Goal: Task Accomplishment & Management: Use online tool/utility

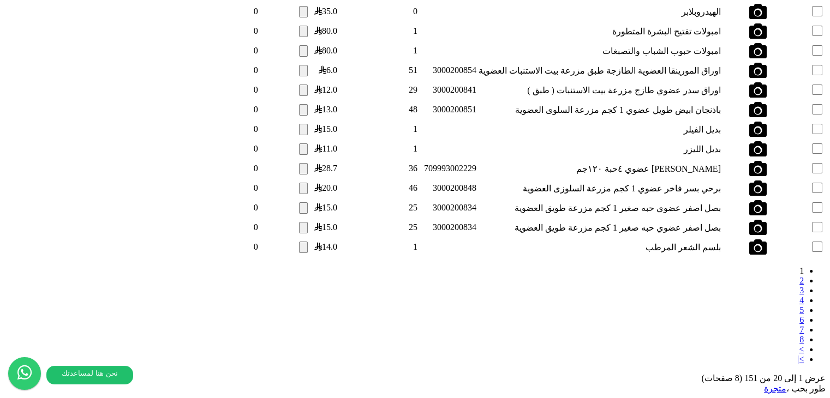
scroll to position [1432, 0]
click at [265, 304] on div "1 2 3 4 5 6 7 8 > >| عرض 1 إلى 20 من 151 (8 صفحات)" at bounding box center [414, 324] width 821 height 117
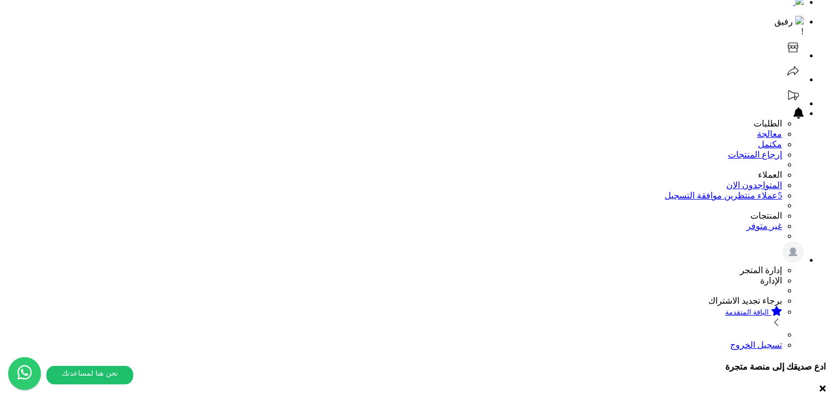
scroll to position [0, 0]
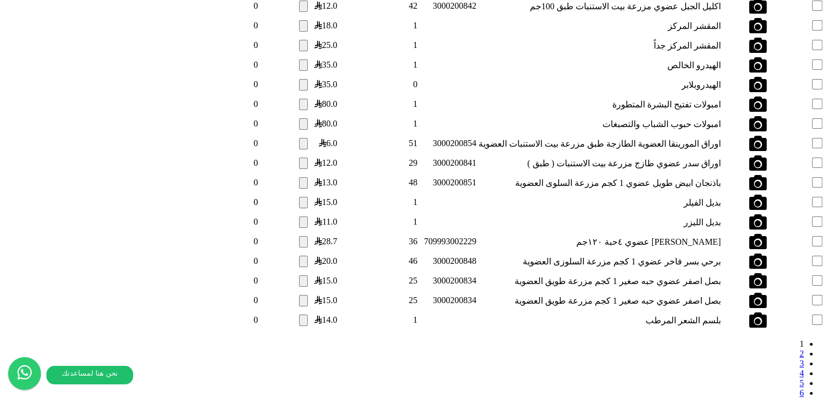
scroll to position [1432, 0]
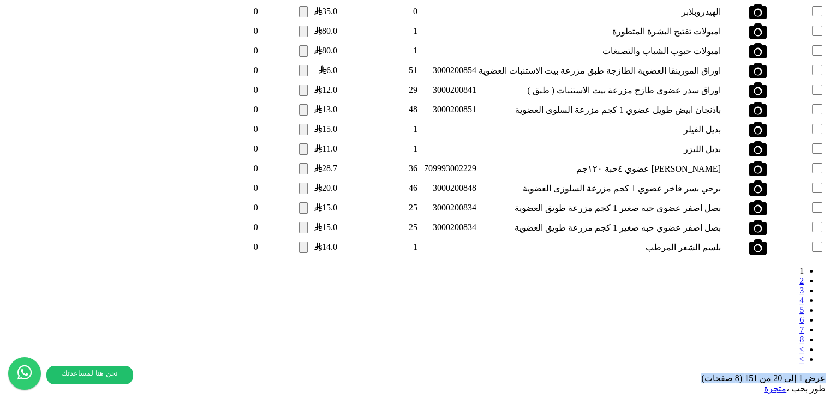
drag, startPoint x: 148, startPoint y: 291, endPoint x: 1, endPoint y: 295, distance: 147.4
click at [4, 295] on div "**********" at bounding box center [414, 23] width 821 height 723
click at [249, 295] on div "1 2 3 4 5 6 7 8 > >| عرض 1 إلى 20 من 151 (8 صفحات)" at bounding box center [414, 324] width 821 height 117
drag, startPoint x: 75, startPoint y: 287, endPoint x: 61, endPoint y: 286, distance: 13.7
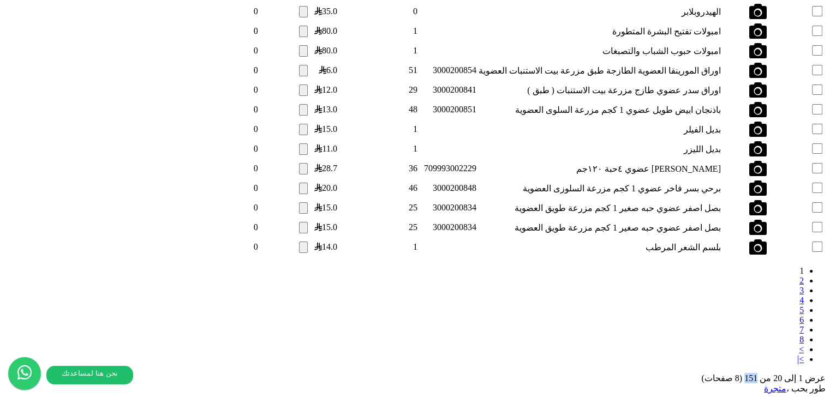
click at [61, 373] on div "عرض 1 إلى 20 من 151 (8 صفحات)" at bounding box center [414, 378] width 821 height 10
click at [130, 300] on div "1 2 3 4 5 6 7 8 > >| عرض 1 إلى 20 من 151 (8 صفحات)" at bounding box center [414, 324] width 821 height 117
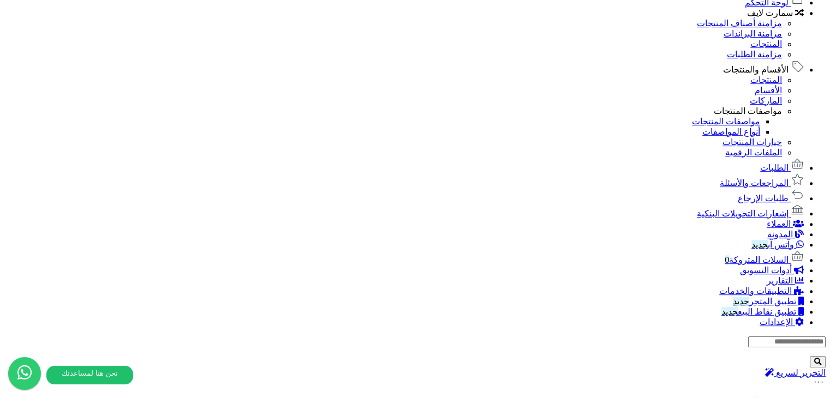
scroll to position [565, 0]
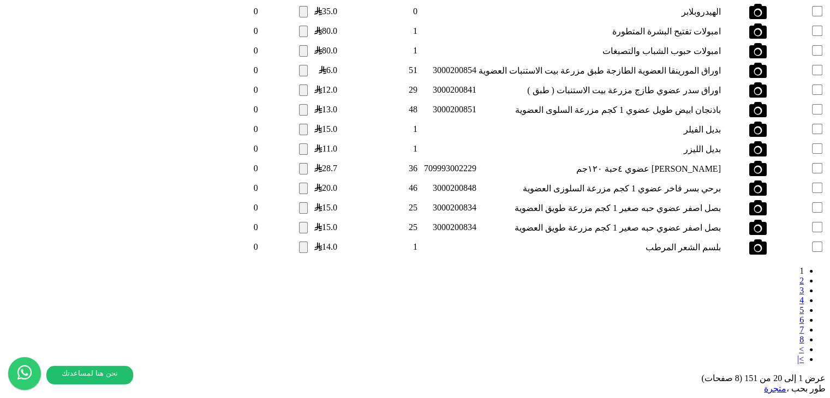
scroll to position [1432, 0]
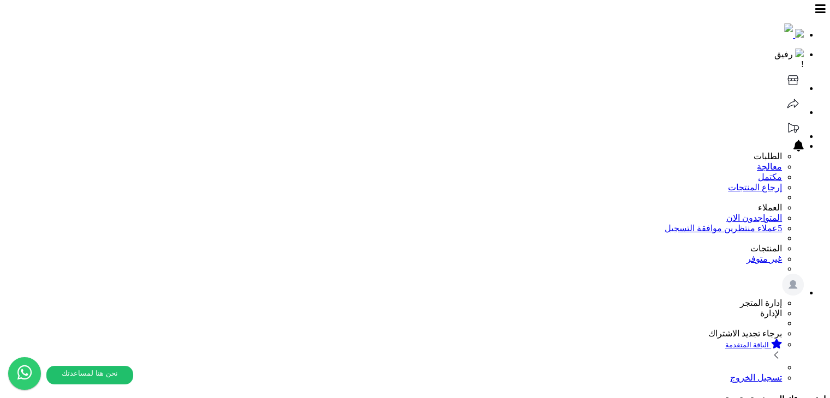
select select "*********"
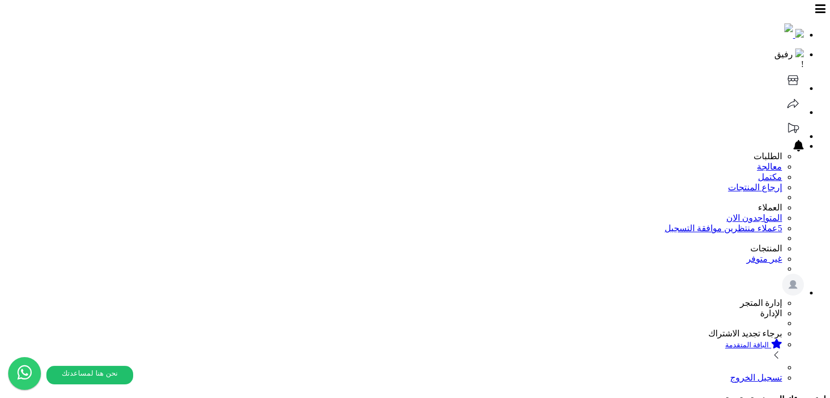
select select "*********"
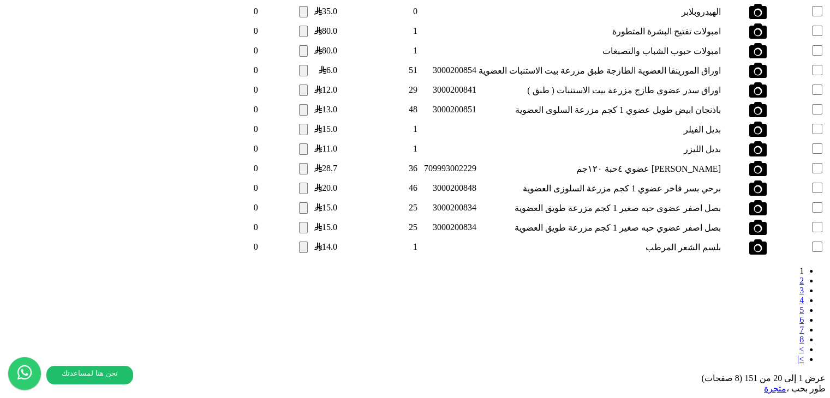
scroll to position [1432, 0]
drag, startPoint x: 661, startPoint y: 284, endPoint x: 659, endPoint y: 290, distance: 6.1
click at [800, 284] on link "2" at bounding box center [802, 280] width 4 height 9
click at [800, 285] on link "2" at bounding box center [802, 280] width 4 height 9
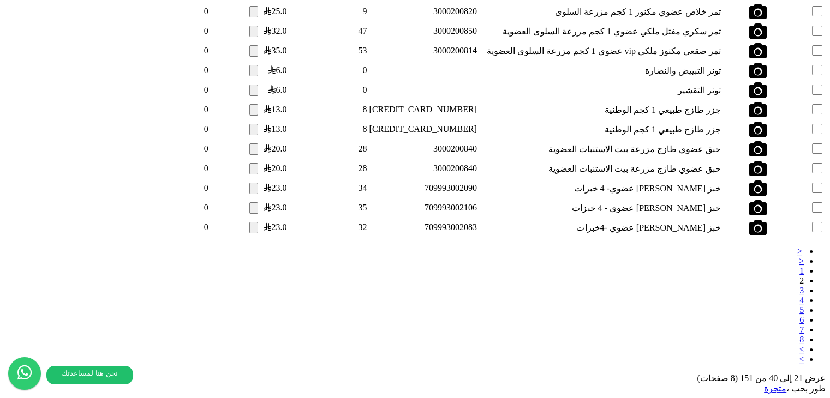
scroll to position [1432, 0]
click at [800, 290] on link "3" at bounding box center [802, 290] width 4 height 9
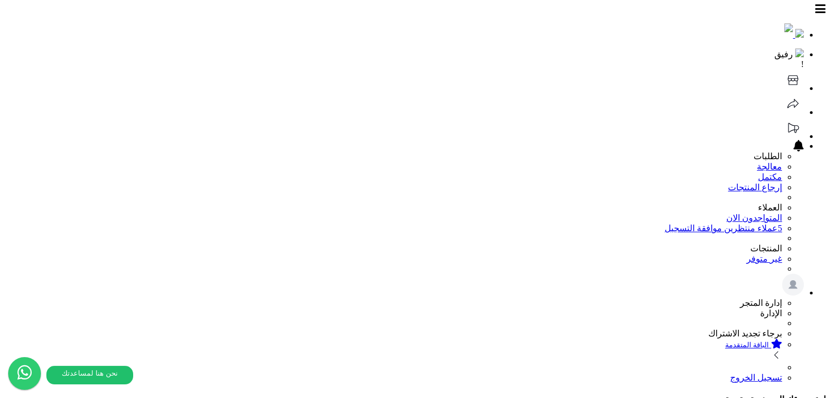
select select "*********"
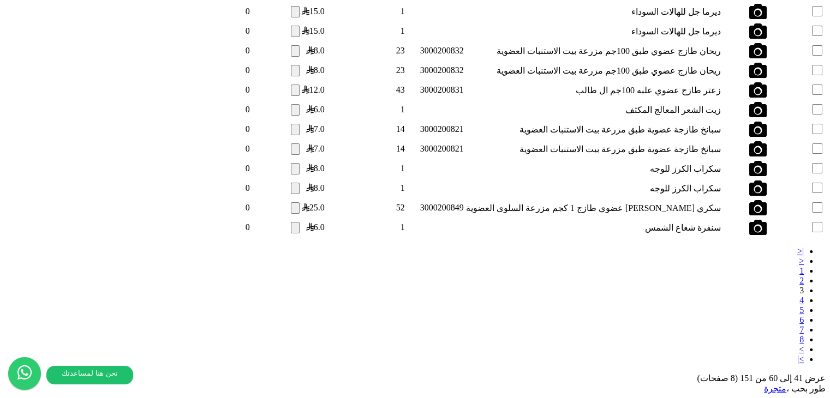
scroll to position [1432, 0]
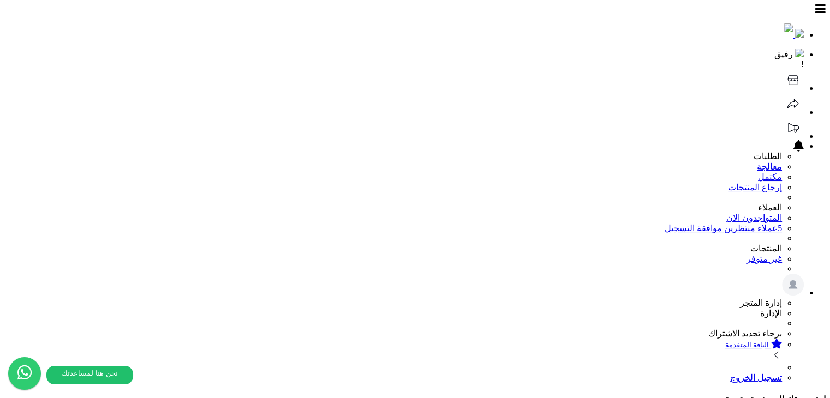
select select "*********"
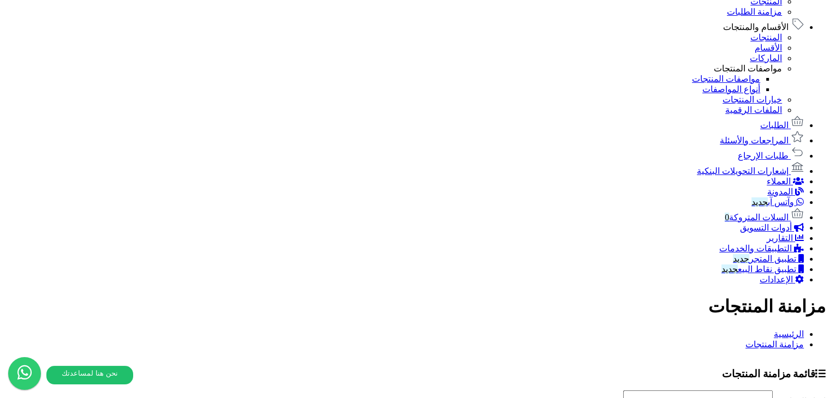
scroll to position [655, 0]
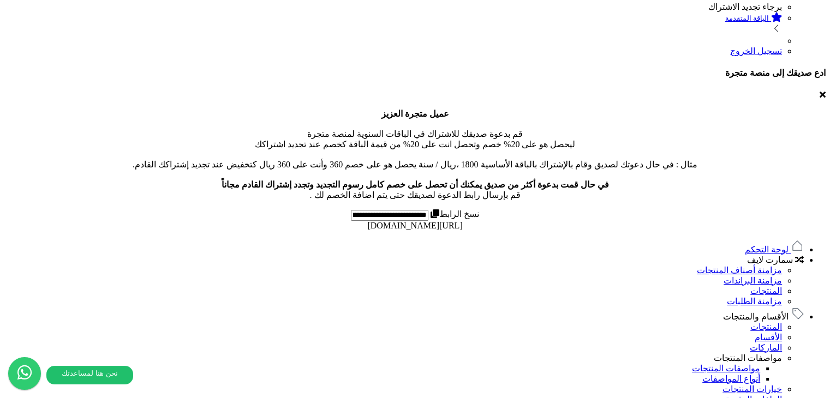
scroll to position [327, 0]
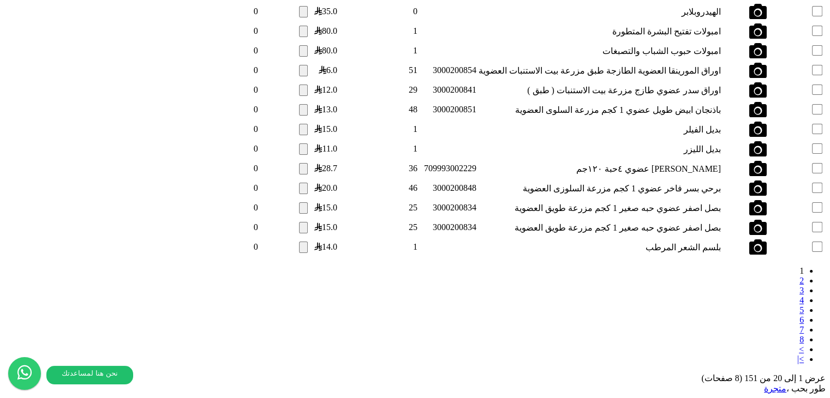
scroll to position [1432, 0]
drag, startPoint x: 59, startPoint y: 288, endPoint x: 166, endPoint y: 290, distance: 107.0
click at [166, 373] on div "عرض 1 إلى 20 من 151 (8 صفحات)" at bounding box center [414, 378] width 821 height 10
click at [69, 309] on div "آيدي المنتج الاسم الباركود مسح الفلتر فلترة آيدي المنتج صورة المنتج الاسم البار…" at bounding box center [414, 77] width 821 height 613
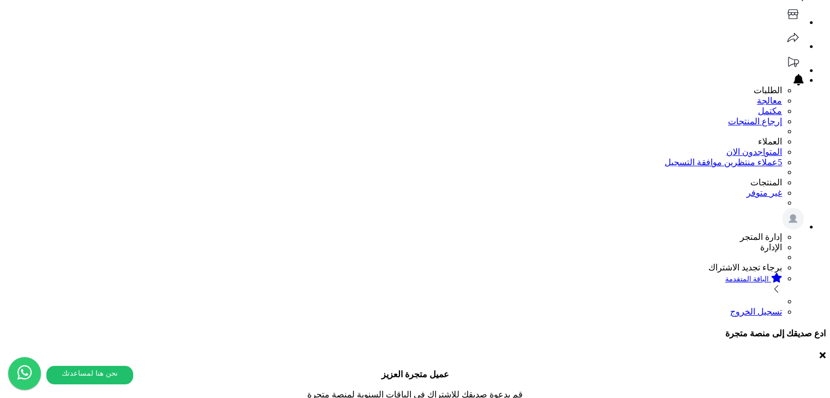
scroll to position [0, 0]
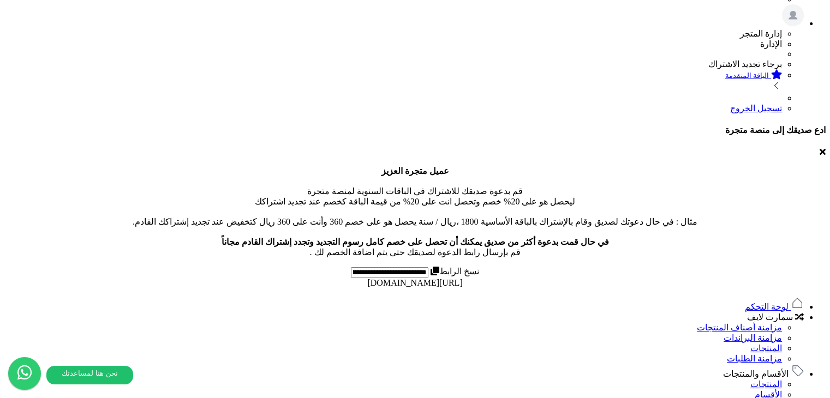
scroll to position [273, 0]
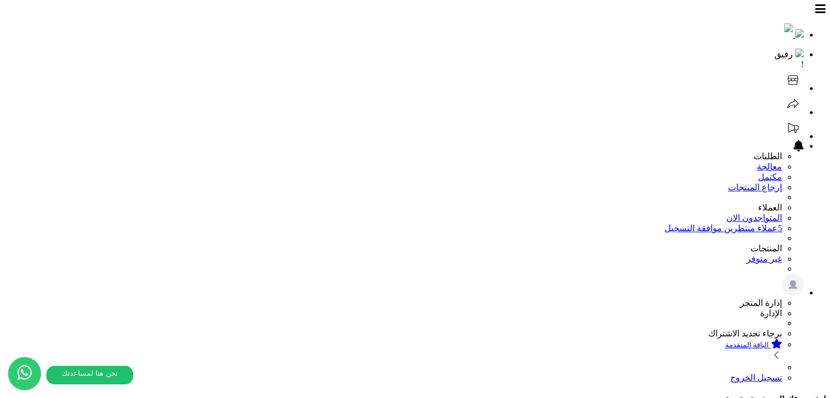
select select "*********"
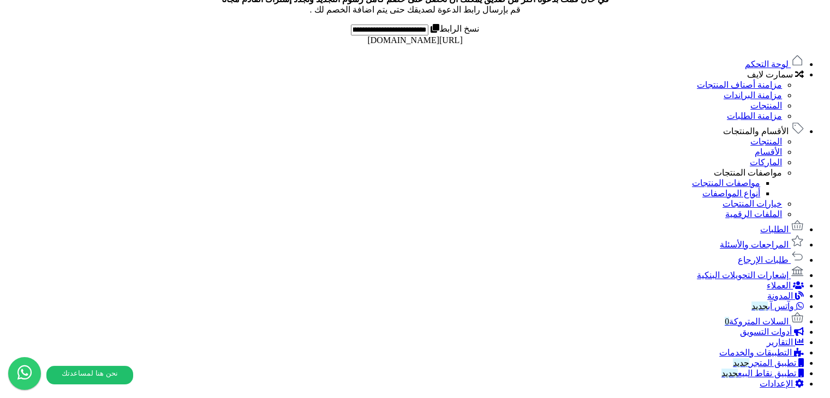
scroll to position [382, 0]
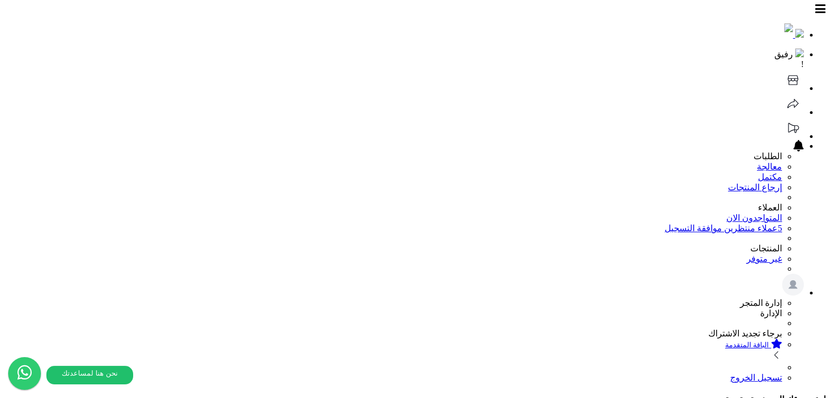
select select "*********"
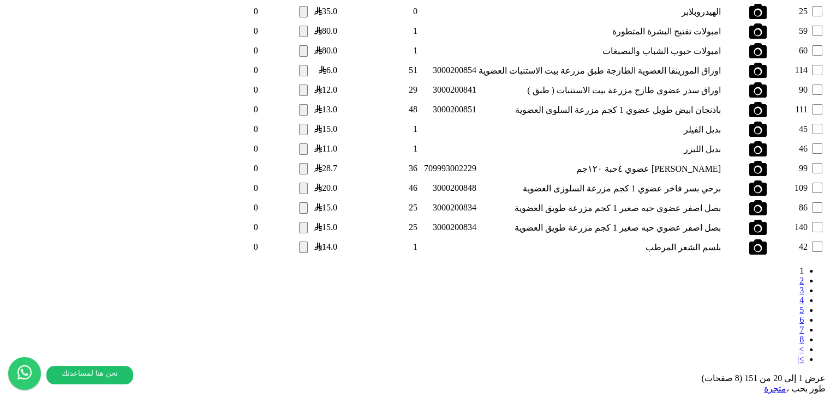
scroll to position [1432, 0]
click at [800, 335] on link "8" at bounding box center [802, 339] width 4 height 9
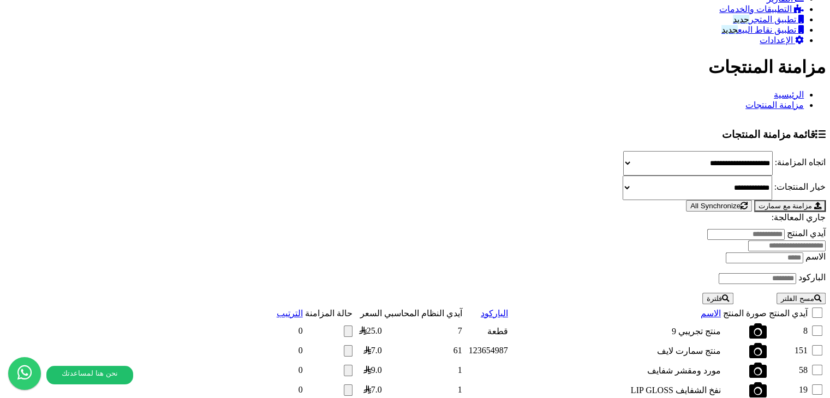
scroll to position [802, 0]
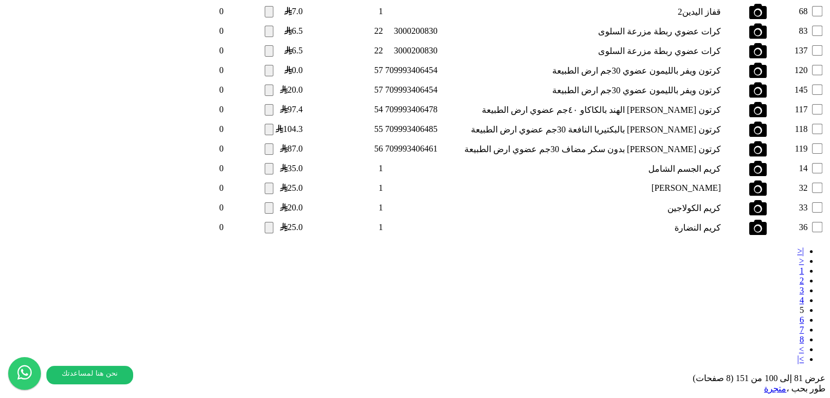
scroll to position [1432, 0]
click at [800, 276] on link "1" at bounding box center [802, 270] width 4 height 9
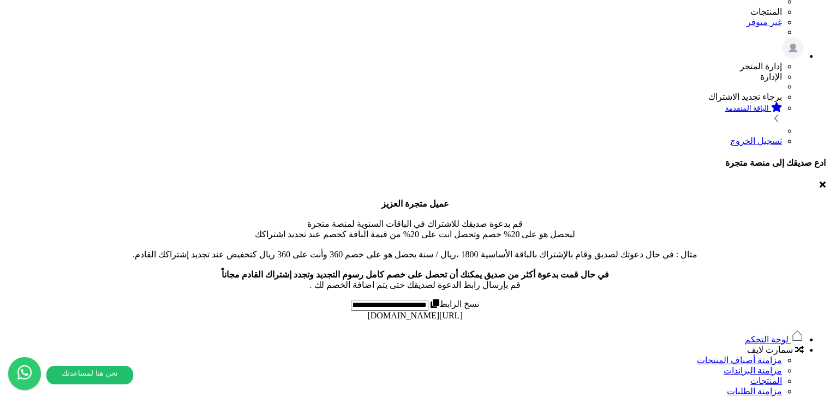
scroll to position [218, 0]
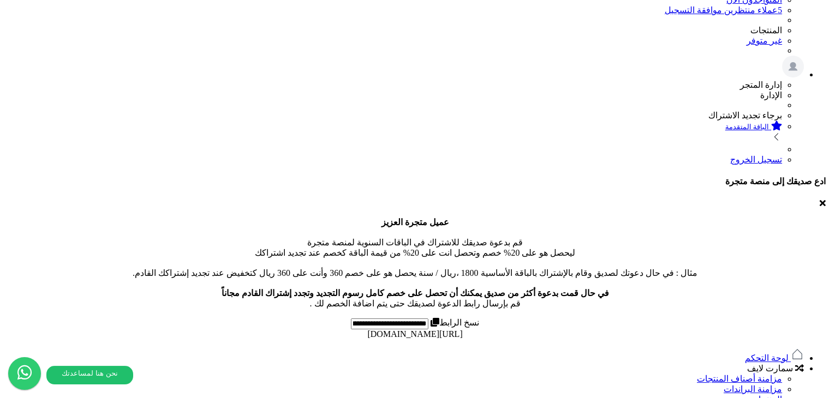
drag, startPoint x: 251, startPoint y: 237, endPoint x: 312, endPoint y: 239, distance: 61.1
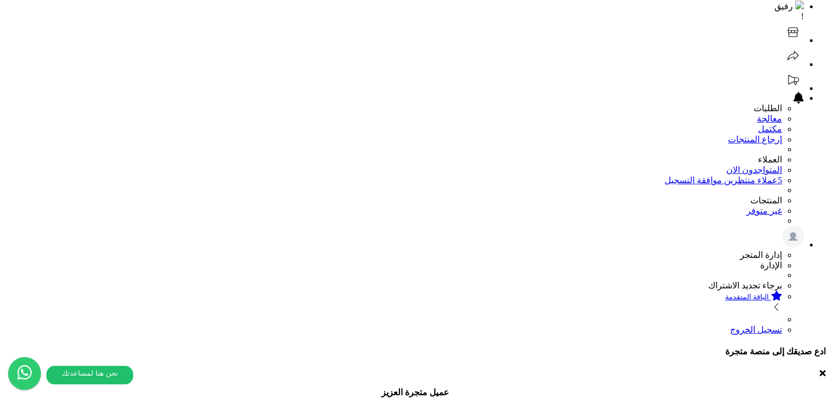
scroll to position [0, 0]
